Goal: Find contact information: Find contact information

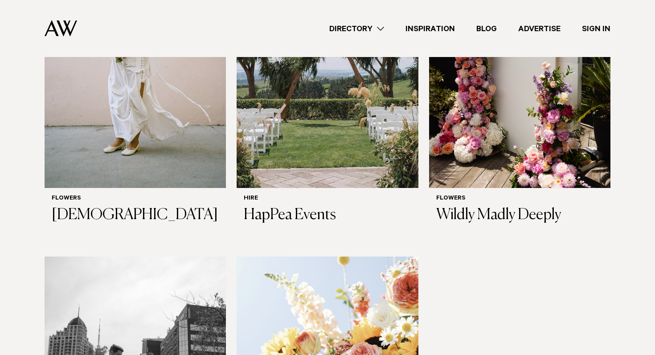
scroll to position [1007, 0]
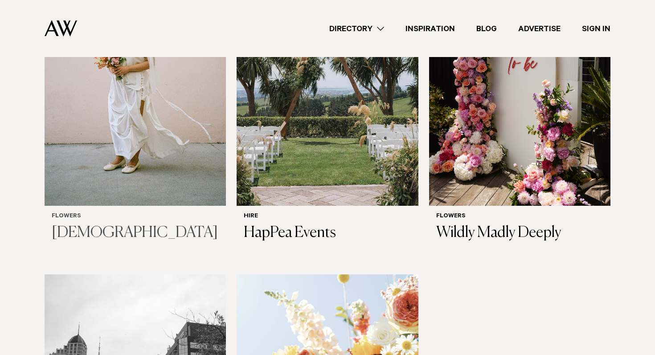
click at [153, 91] on img at bounding box center [135, 83] width 181 height 243
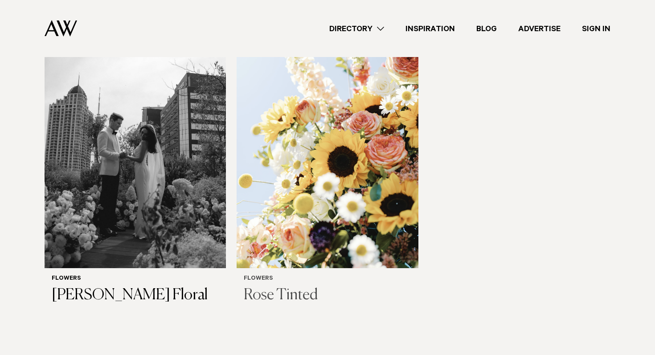
scroll to position [1272, 0]
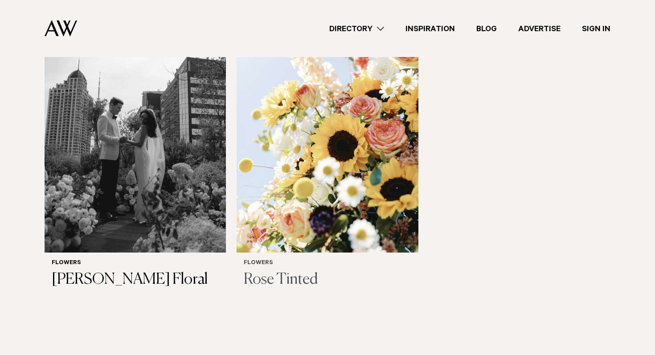
click at [308, 143] on img at bounding box center [326, 130] width 181 height 243
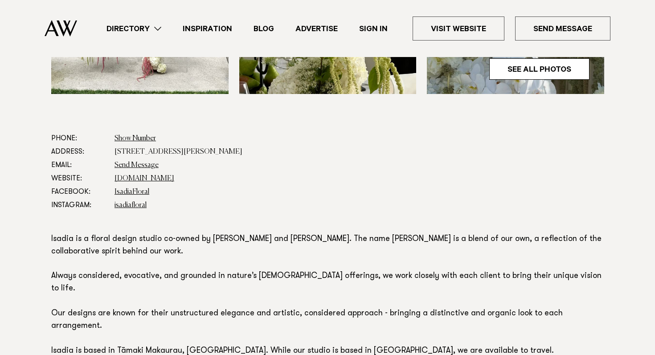
scroll to position [411, 0]
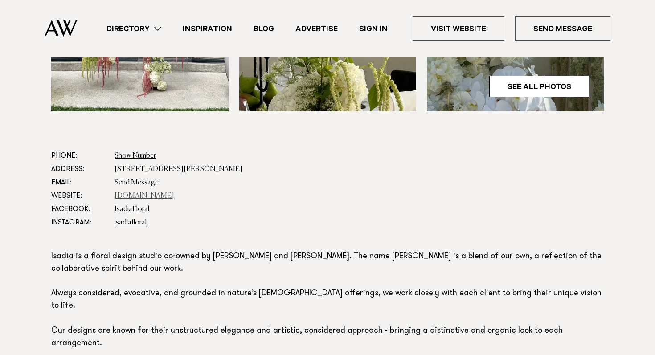
click at [149, 198] on link "[DOMAIN_NAME]" at bounding box center [144, 195] width 60 height 7
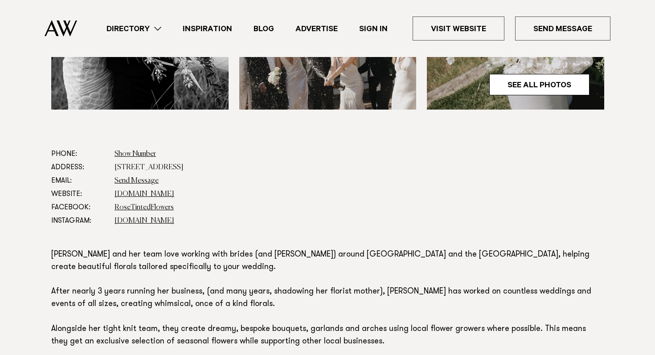
scroll to position [451, 0]
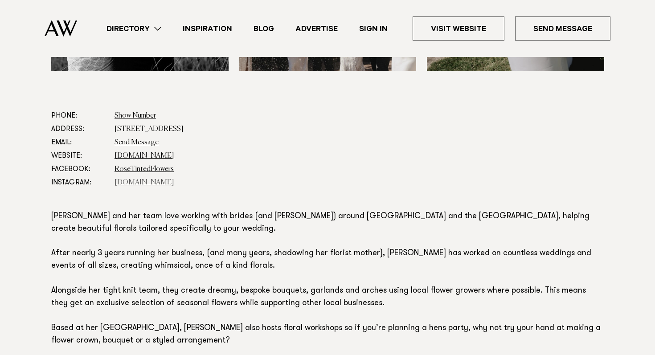
click at [124, 181] on link "rose.tinted.flowers" at bounding box center [144, 182] width 60 height 7
